Goal: Transaction & Acquisition: Purchase product/service

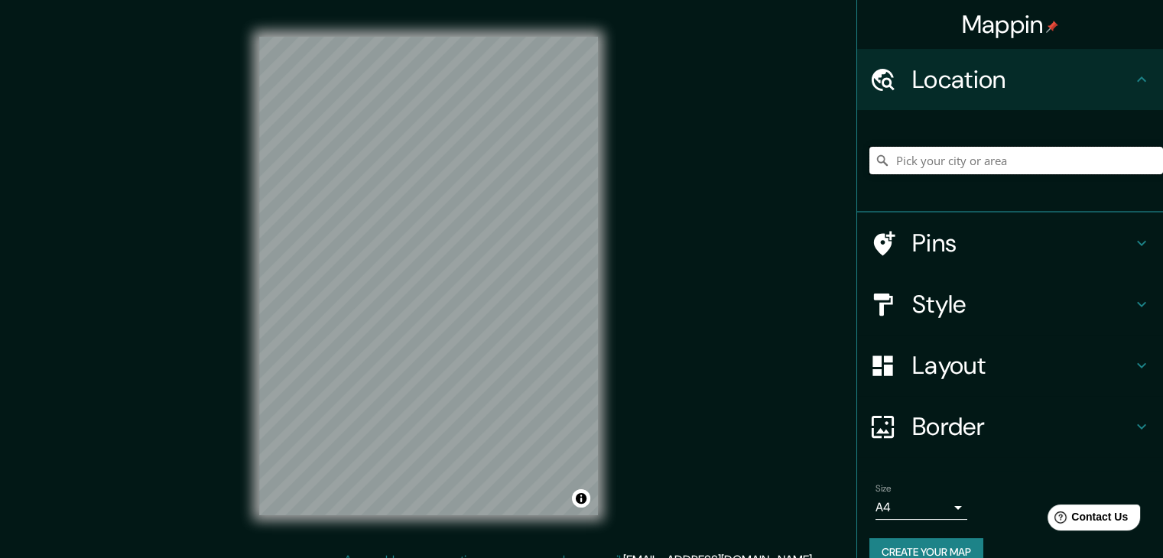
click at [904, 166] on input "Pick your city or area" at bounding box center [1016, 161] width 294 height 28
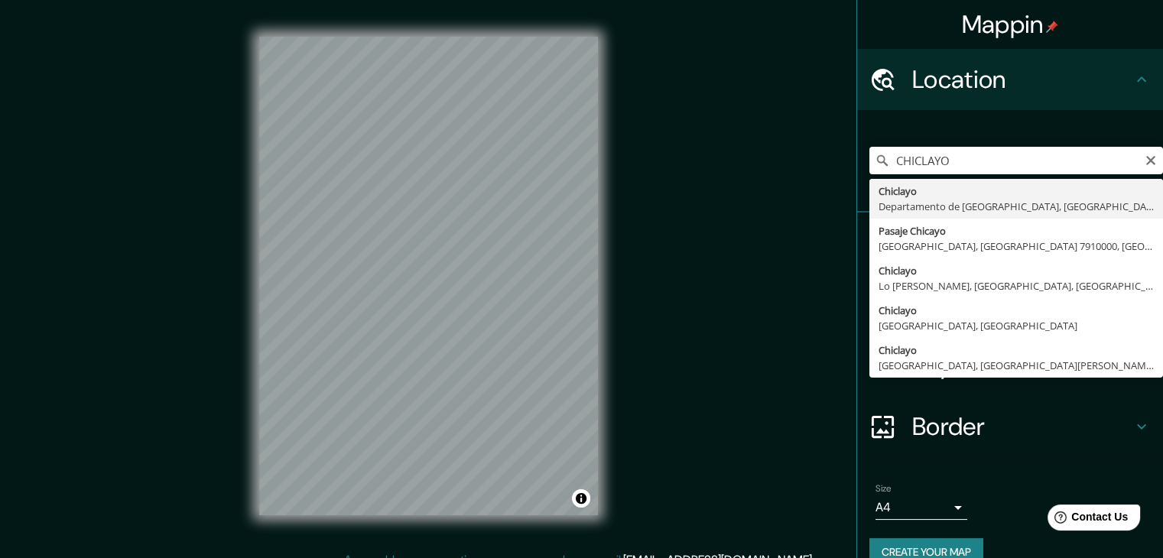
type input "Chiclayo, Departamento de [GEOGRAPHIC_DATA], [GEOGRAPHIC_DATA]"
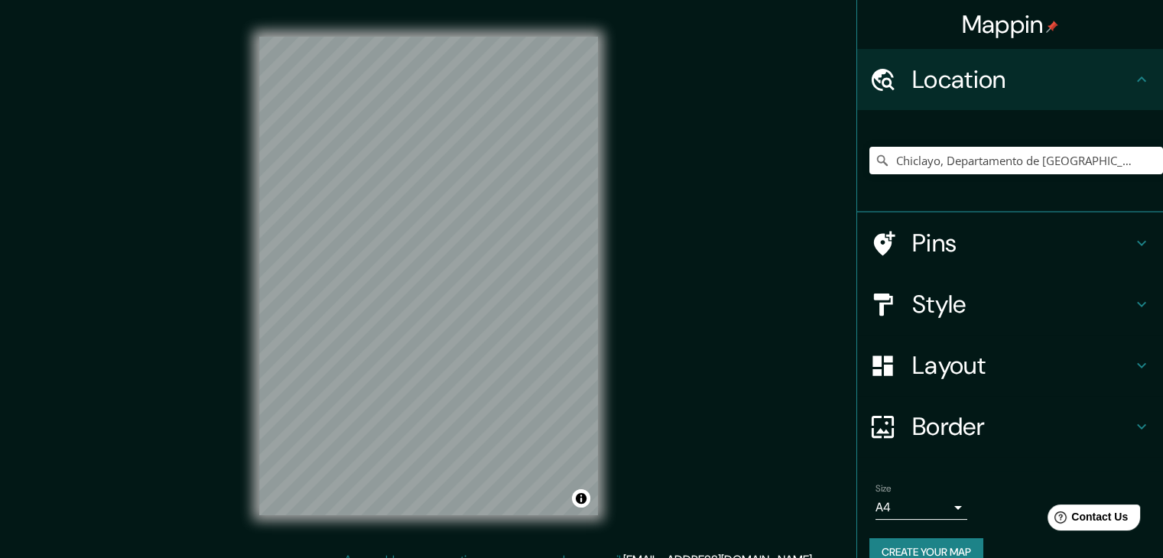
click at [895, 358] on div at bounding box center [890, 365] width 43 height 27
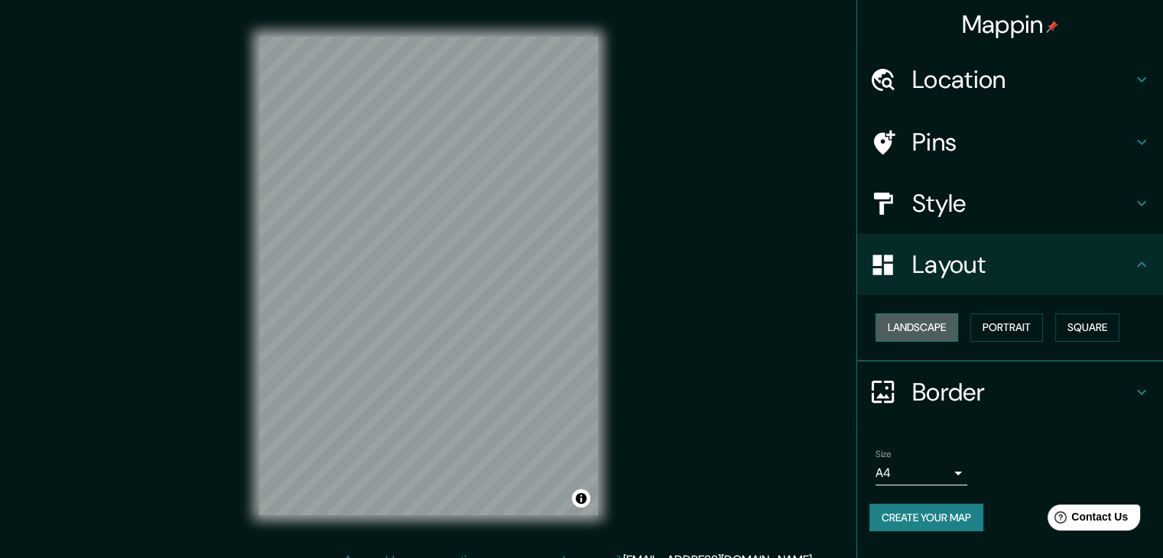
click at [879, 322] on button "Landscape" at bounding box center [916, 327] width 83 height 28
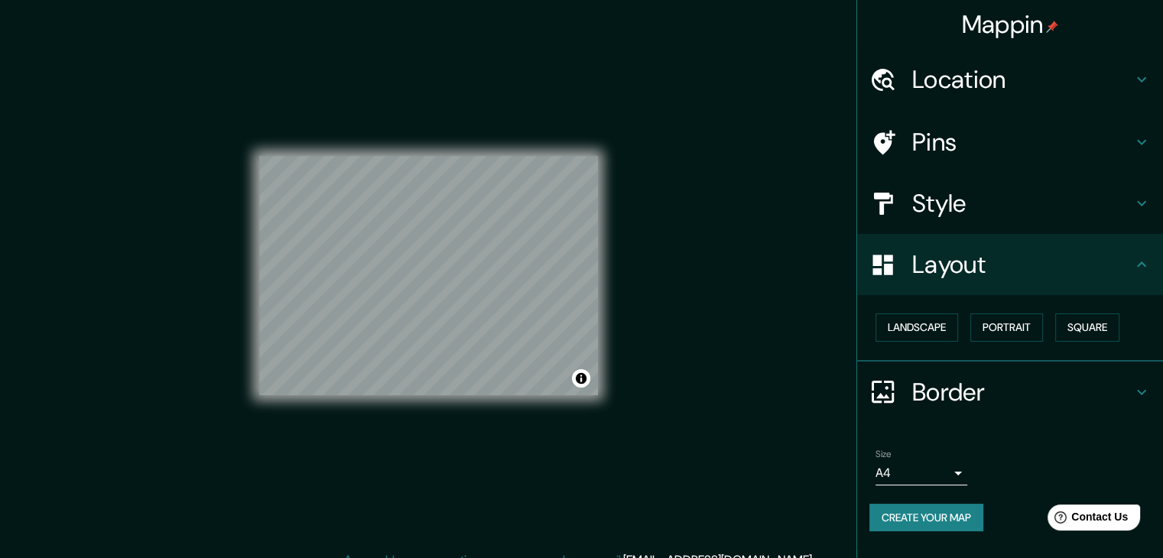
click at [661, 298] on div "Mappin Location [GEOGRAPHIC_DATA], [GEOGRAPHIC_DATA], [GEOGRAPHIC_DATA] Pins St…" at bounding box center [581, 288] width 1163 height 576
click at [937, 517] on button "Create your map" at bounding box center [926, 518] width 114 height 28
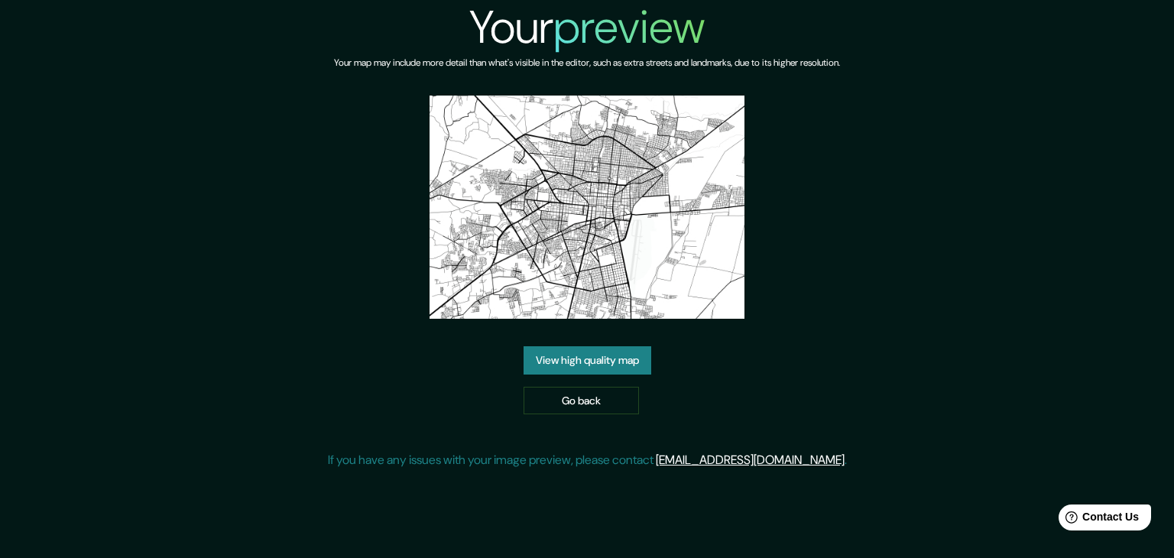
click at [631, 367] on link "View high quality map" at bounding box center [588, 360] width 128 height 28
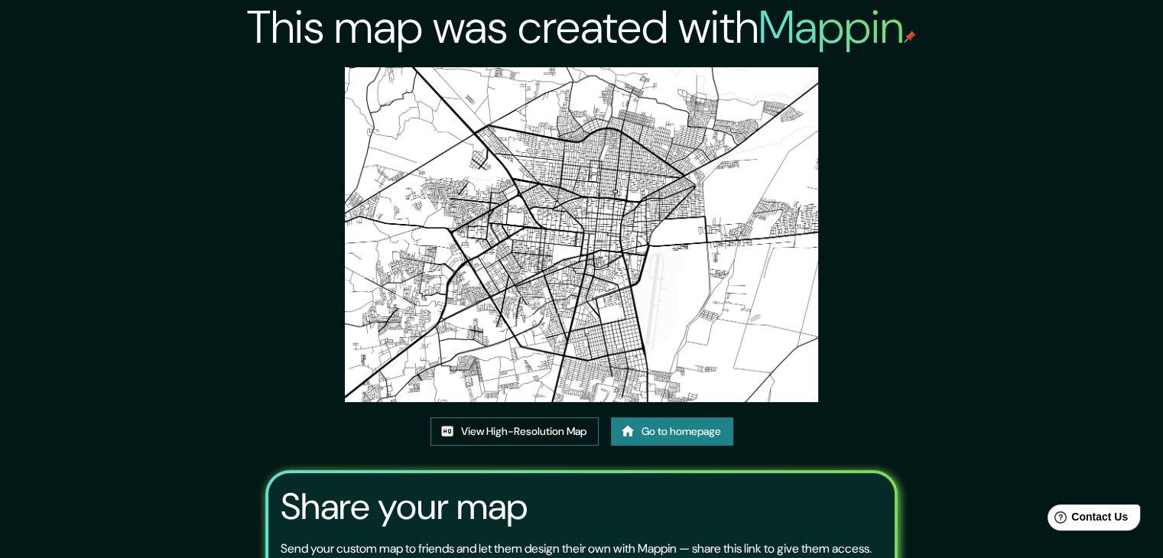
click at [547, 433] on link "View High-Resolution Map" at bounding box center [514, 431] width 168 height 28
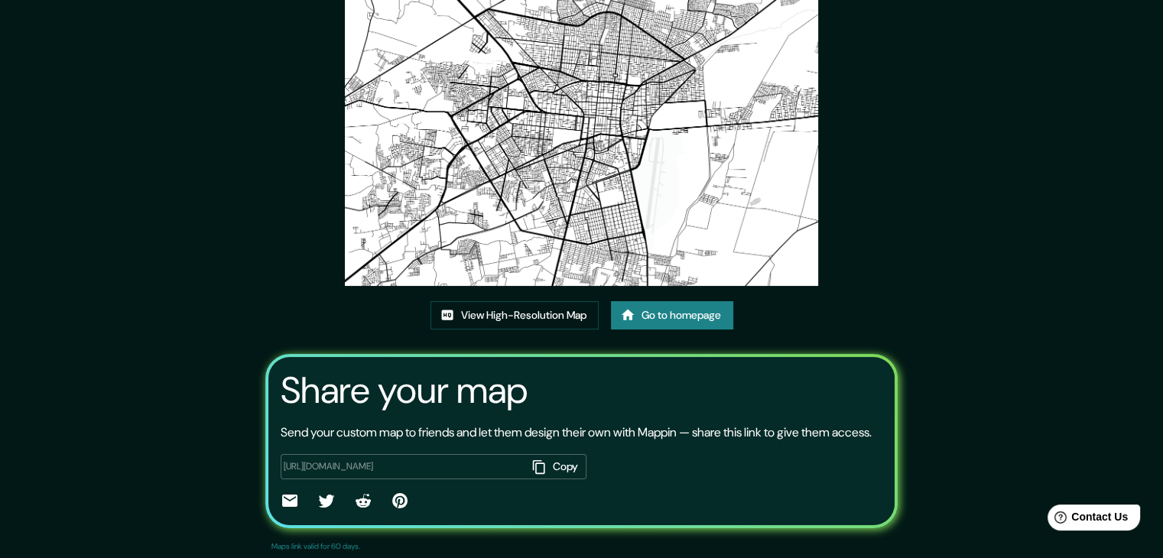
scroll to position [159, 0]
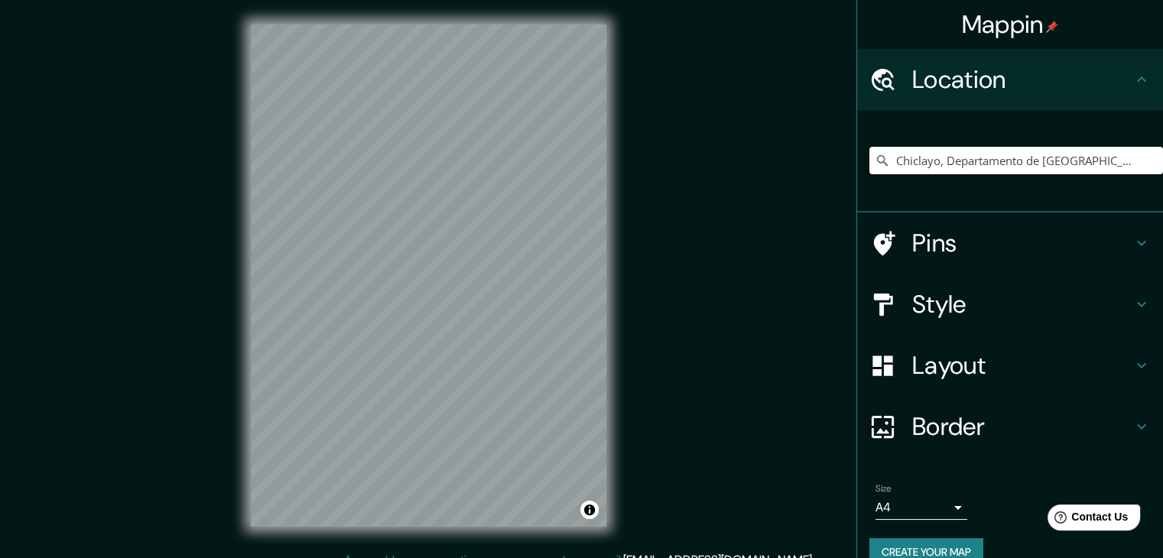
click at [951, 160] on input "Chiclayo, Departamento de [GEOGRAPHIC_DATA], [GEOGRAPHIC_DATA]" at bounding box center [1016, 161] width 294 height 28
click at [948, 158] on input "Chiclayo, Departamento de [GEOGRAPHIC_DATA], [GEOGRAPHIC_DATA]" at bounding box center [1016, 161] width 294 height 28
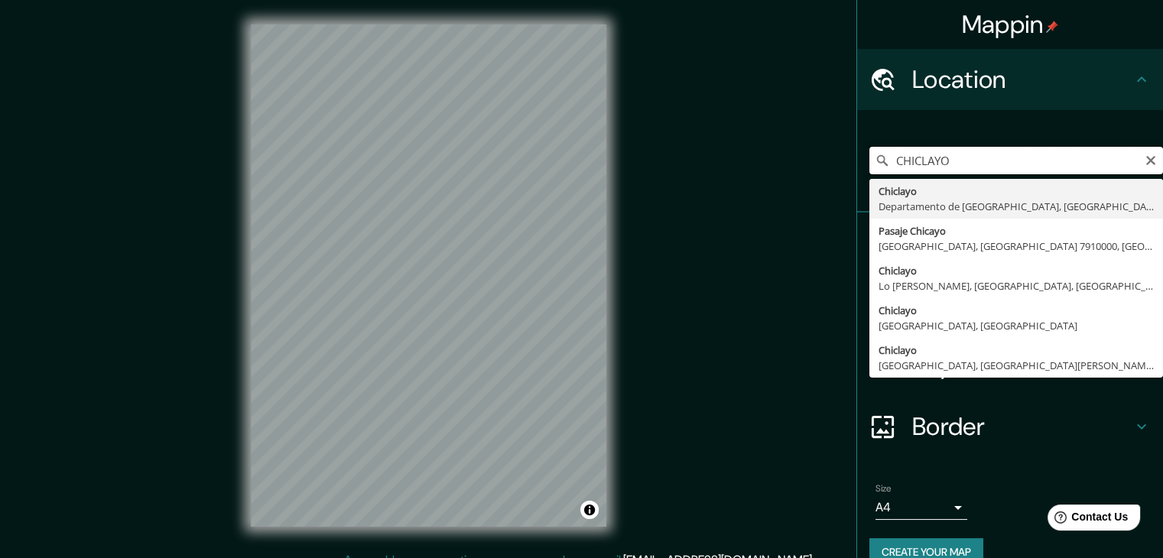
type input "Chiclayo, Departamento de [GEOGRAPHIC_DATA], [GEOGRAPHIC_DATA]"
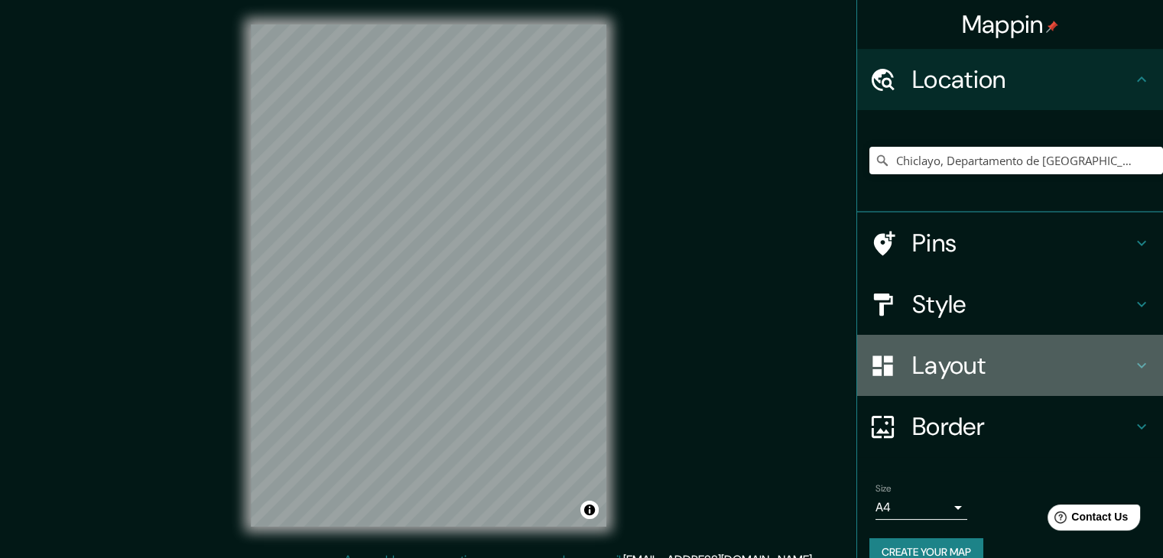
click at [871, 364] on icon at bounding box center [882, 365] width 27 height 27
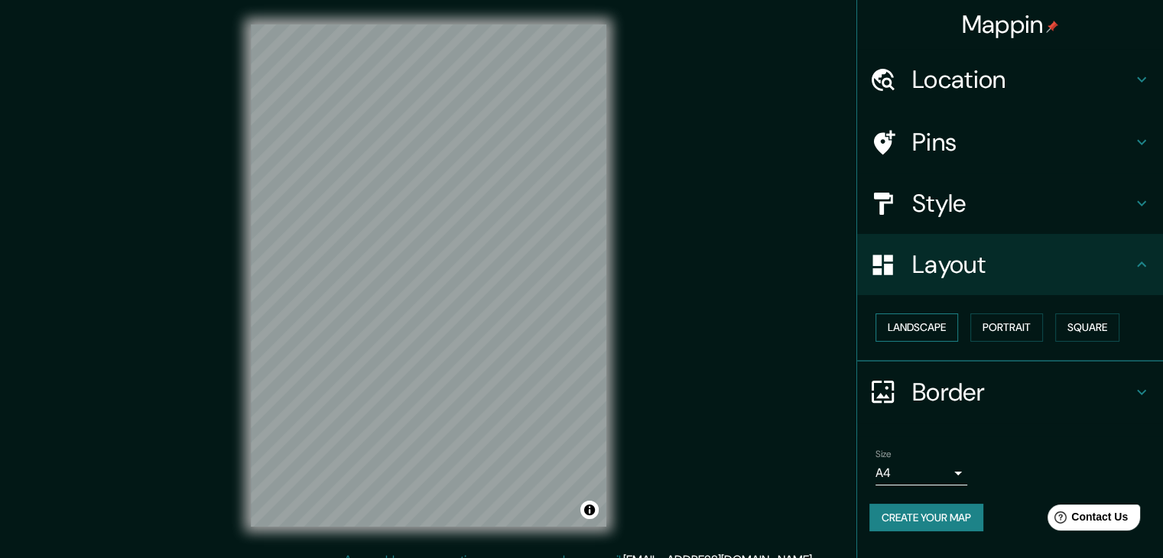
click at [884, 333] on button "Landscape" at bounding box center [916, 327] width 83 height 28
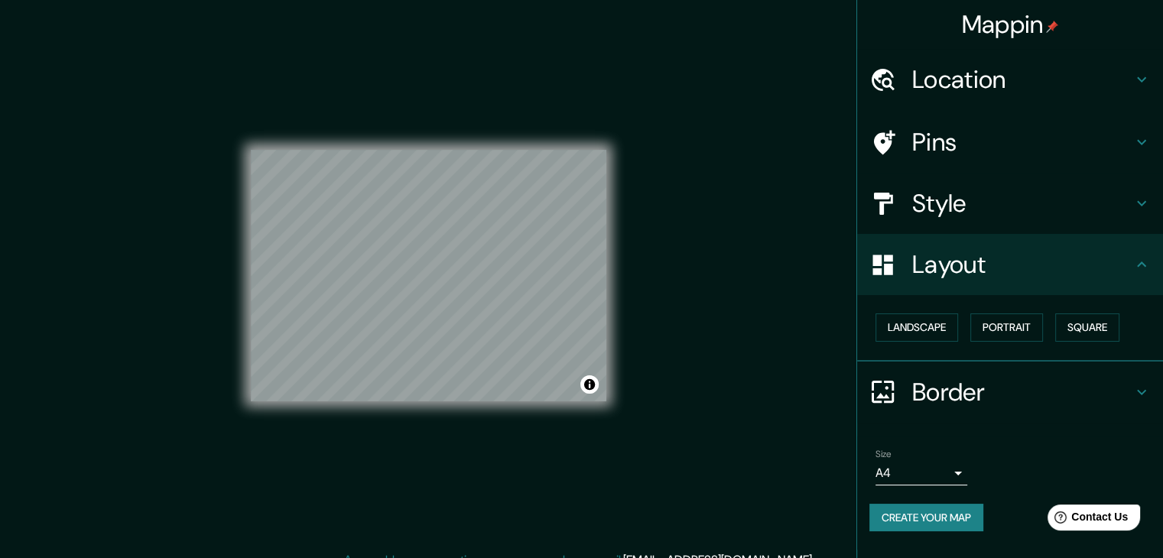
click at [677, 254] on div "Mappin Location Chiclayo, Departamento de Lambayeque, Perú Chiclayo Departament…" at bounding box center [581, 288] width 1163 height 576
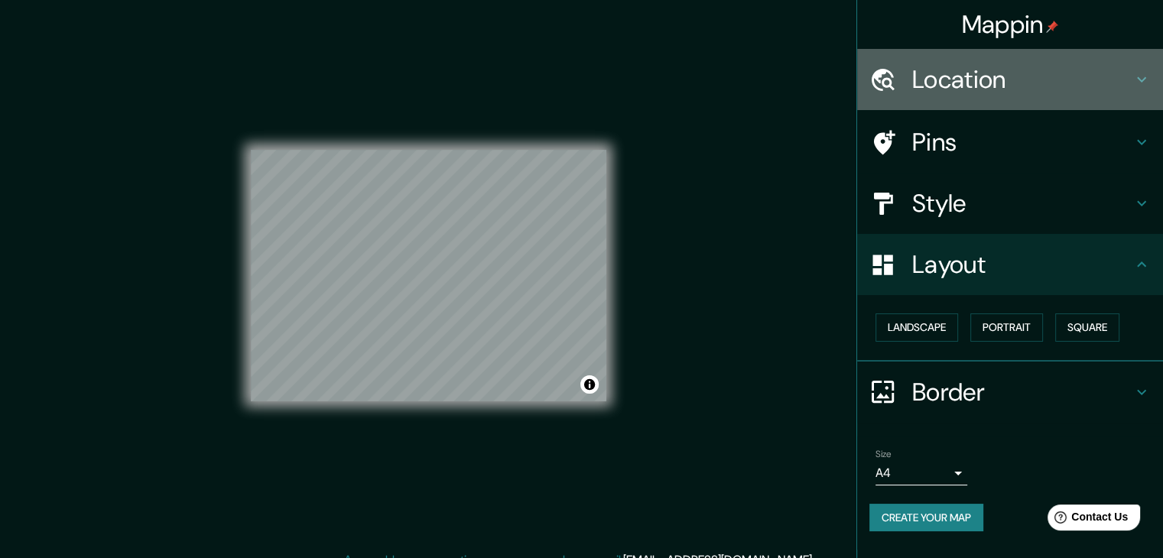
click at [966, 93] on h4 "Location" at bounding box center [1022, 79] width 220 height 31
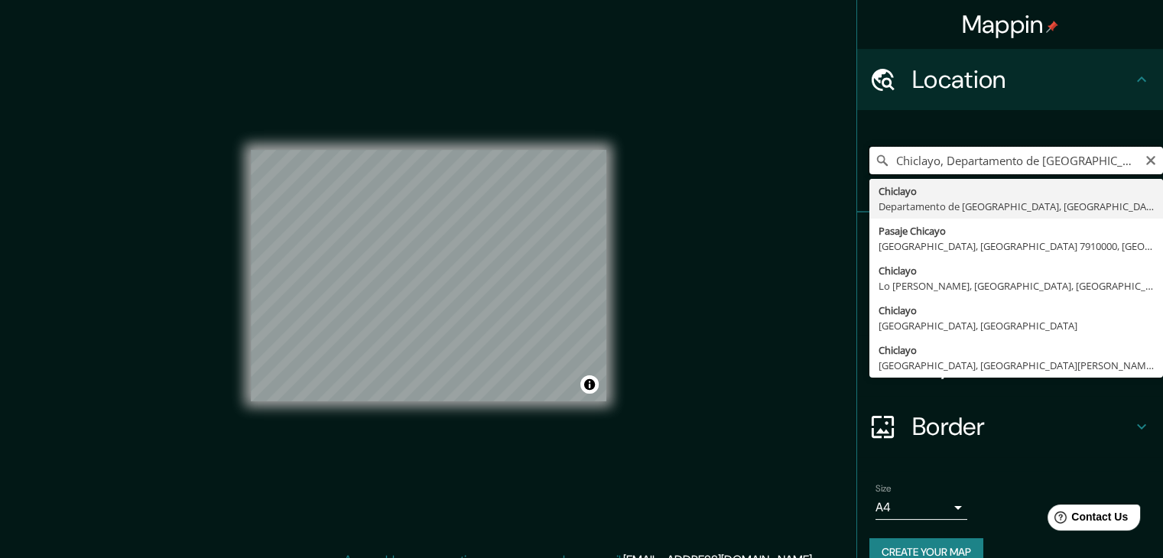
click at [919, 152] on input "Chiclayo, Departamento de [GEOGRAPHIC_DATA], [GEOGRAPHIC_DATA]" at bounding box center [1016, 161] width 294 height 28
click at [928, 151] on input "Chiclayo, Departamento de [GEOGRAPHIC_DATA], [GEOGRAPHIC_DATA]" at bounding box center [1016, 161] width 294 height 28
click at [1135, 170] on input "Chiclayo, Departamento de [GEOGRAPHIC_DATA], [GEOGRAPHIC_DATA]" at bounding box center [1016, 161] width 294 height 28
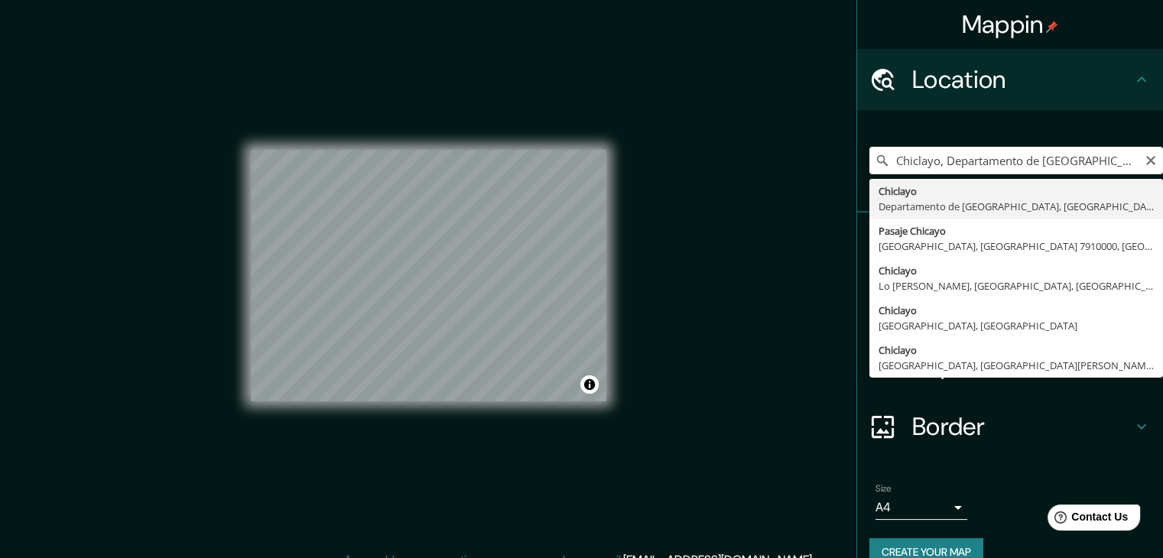
click at [1145, 164] on icon "Clear" at bounding box center [1151, 160] width 12 height 12
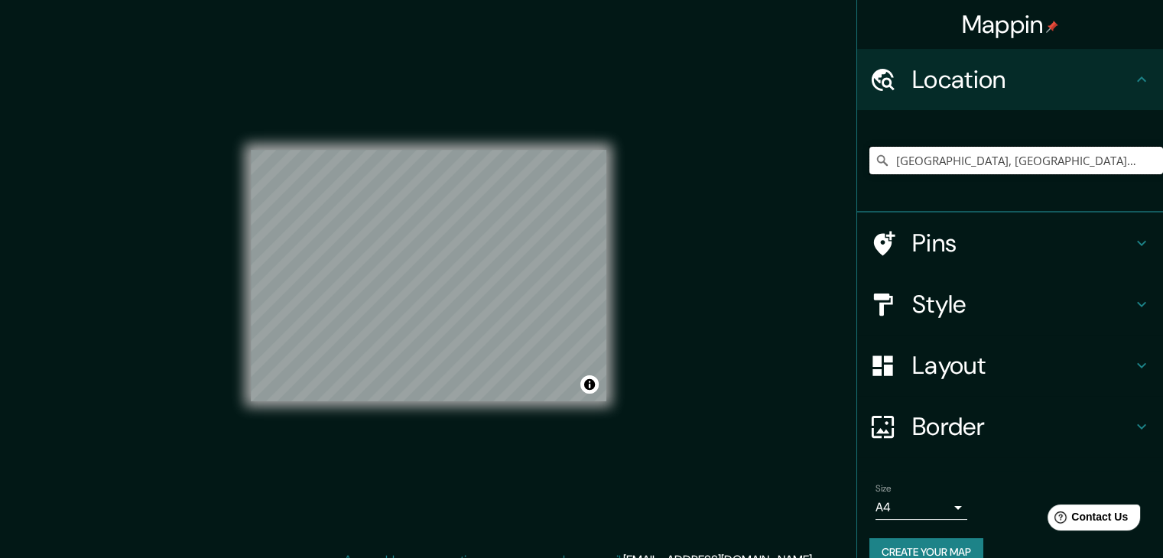
type input "Casa Blanca, Riverside, California, Estados Unidos"
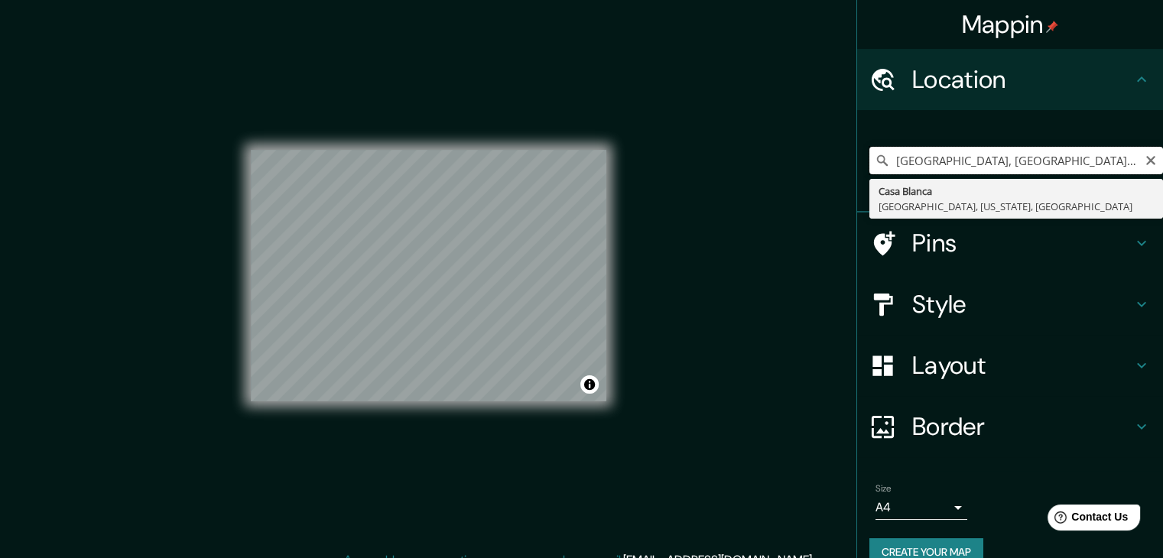
click at [942, 159] on input "Casa Blanca, Riverside, California, Estados Unidos" at bounding box center [1016, 161] width 294 height 28
paste input "CHICLAYO"
type input "Casa Blanca, 22117 Tijuana, Baja California, México"
